Goal: Information Seeking & Learning: Learn about a topic

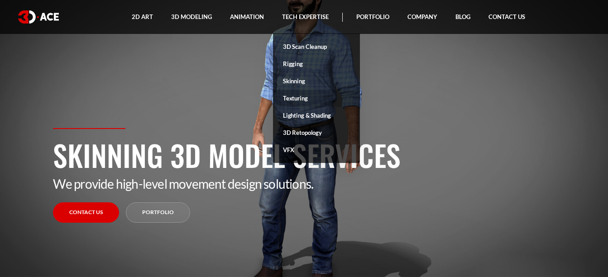
click at [298, 98] on link "Texturing" at bounding box center [316, 98] width 87 height 17
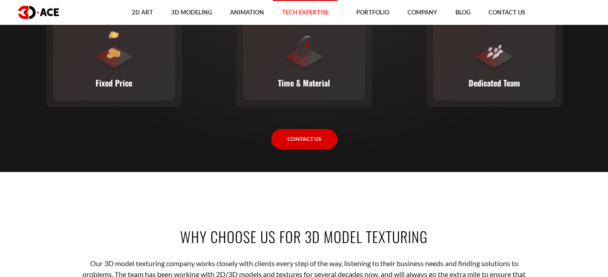
scroll to position [1310, 0]
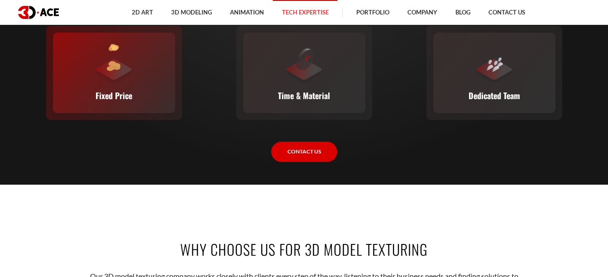
click at [134, 91] on div "Fixed Price You set the budget, we stick to it. The full scope, requirements, t…" at bounding box center [114, 73] width 122 height 81
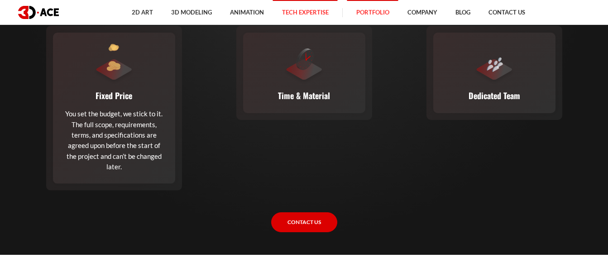
click at [381, 13] on link "Portfolio" at bounding box center [372, 12] width 51 height 25
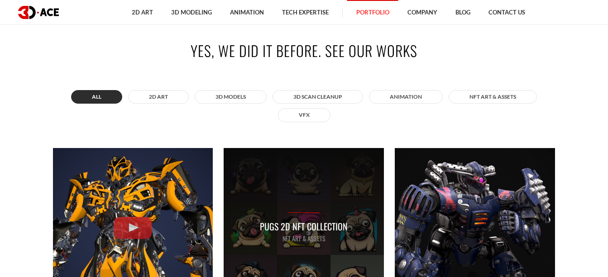
scroll to position [290, 0]
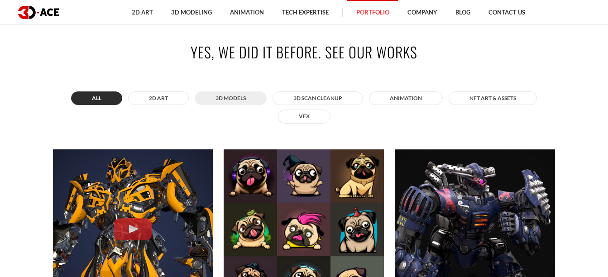
click at [245, 101] on button "3D MODELS" at bounding box center [231, 98] width 72 height 14
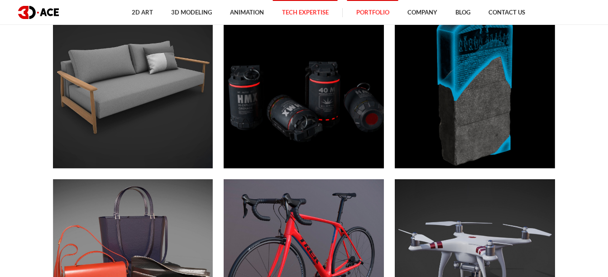
scroll to position [1807, 0]
